Goal: Task Accomplishment & Management: Complete application form

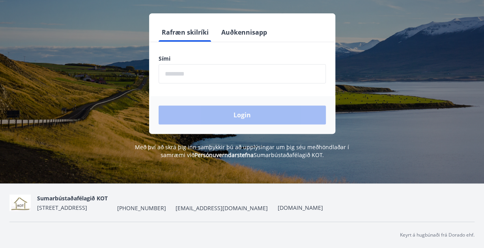
scroll to position [97, 0]
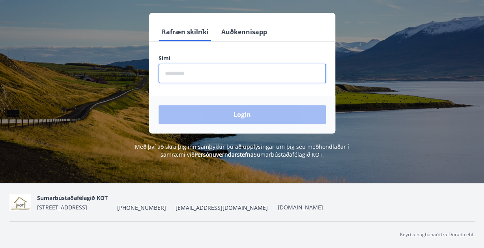
click at [200, 74] on input "phone" at bounding box center [241, 73] width 167 height 19
type input "********"
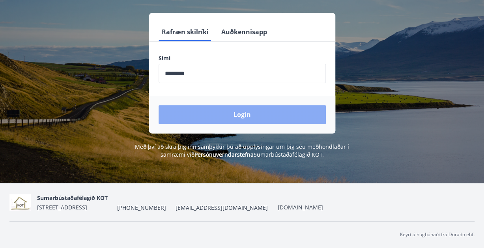
click at [232, 113] on button "Login" at bounding box center [241, 114] width 167 height 19
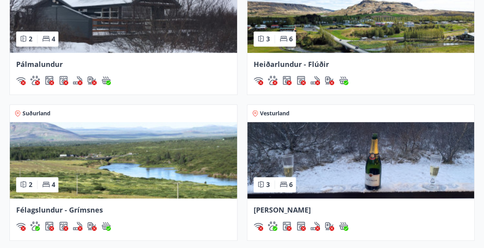
scroll to position [375, 0]
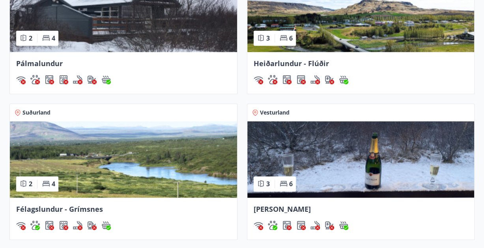
click at [316, 161] on img at bounding box center [360, 159] width 227 height 76
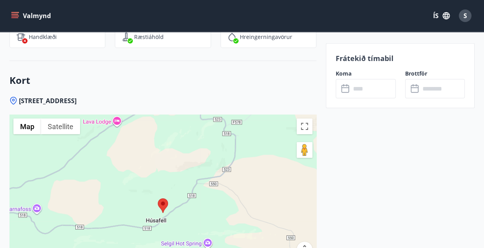
scroll to position [1144, 0]
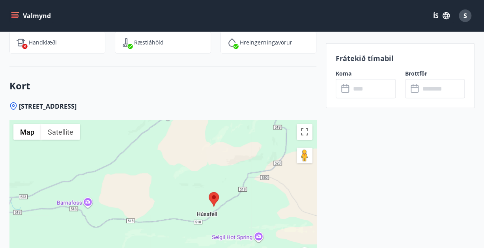
drag, startPoint x: 218, startPoint y: 213, endPoint x: 270, endPoint y: 201, distance: 53.0
click at [270, 201] on div at bounding box center [162, 218] width 307 height 197
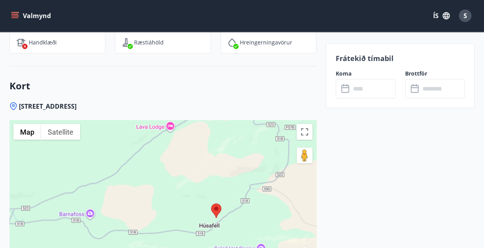
drag, startPoint x: 174, startPoint y: 182, endPoint x: 177, endPoint y: 192, distance: 11.1
click at [177, 192] on div at bounding box center [162, 218] width 307 height 197
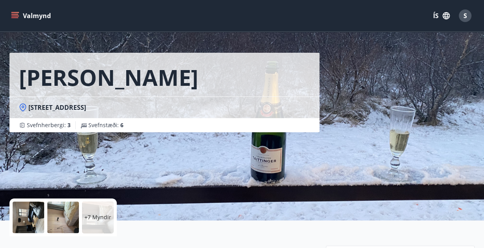
scroll to position [0, 0]
